Goal: Find specific page/section: Find specific page/section

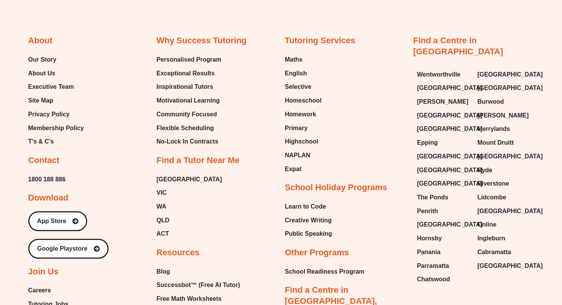
scroll to position [753, 0]
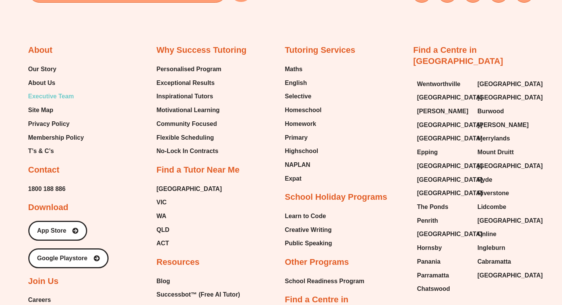
click at [35, 91] on span "Executive Team" at bounding box center [51, 96] width 46 height 11
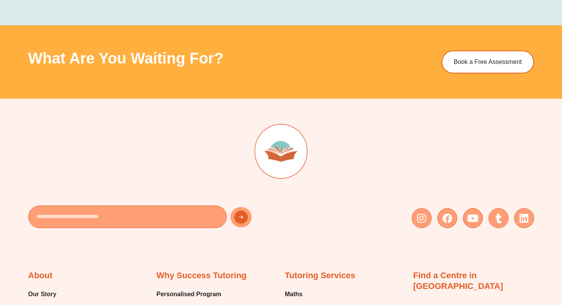
scroll to position [1500, 0]
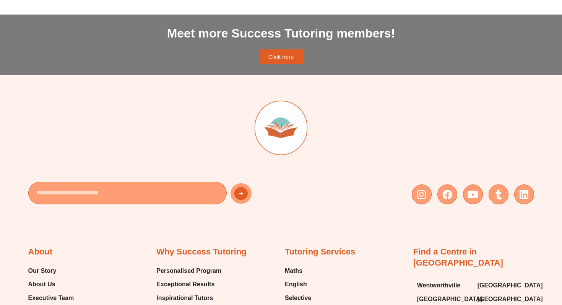
scroll to position [377, 0]
